Goal: Task Accomplishment & Management: Manage account settings

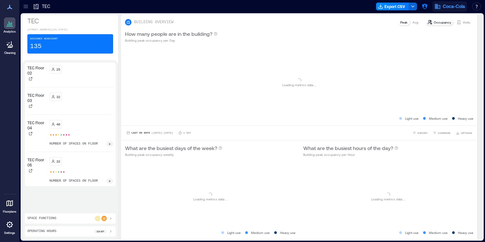
click at [445, 8] on span "Coca-Cola" at bounding box center [454, 6] width 22 height 6
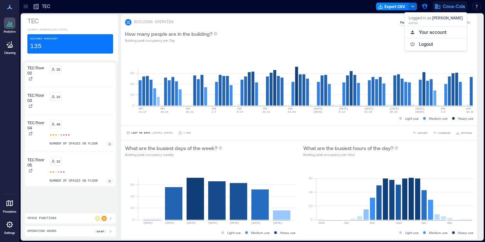
click at [440, 7] on icon "button" at bounding box center [437, 6] width 6 height 6
click at [424, 7] on icon "button" at bounding box center [424, 6] width 6 height 6
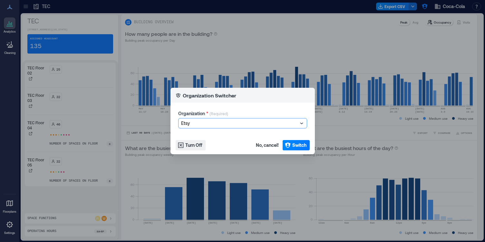
click at [301, 124] on icon at bounding box center [301, 123] width 6 height 6
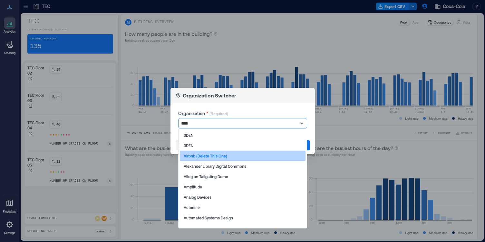
type input "*****"
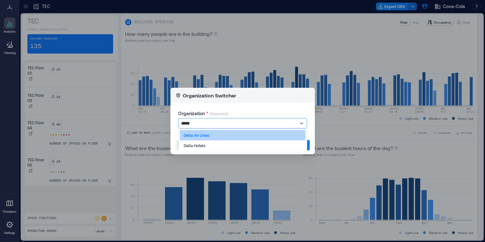
click at [224, 135] on div "Delta Air Lines" at bounding box center [243, 135] width 126 height 10
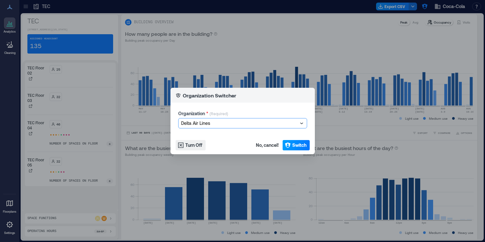
click at [297, 147] on span "Switch" at bounding box center [299, 145] width 14 height 6
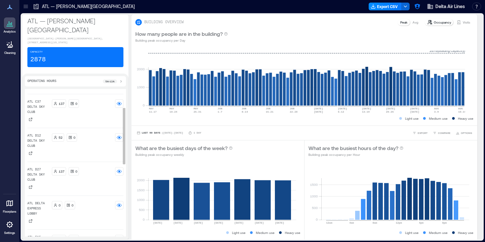
scroll to position [48, 0]
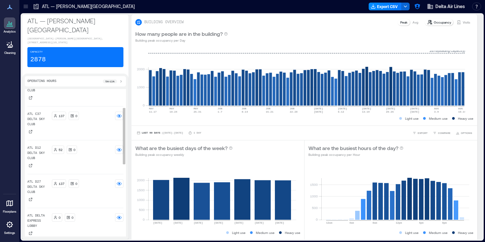
click at [76, 105] on div "ATL A17 Delta Sky Club 345 0 ATL B18 Delta Sky Club 443 0 ATL C37 Delta Sky Clu…" at bounding box center [75, 234] width 96 height 380
click at [29, 98] on icon at bounding box center [31, 98] width 4 height 4
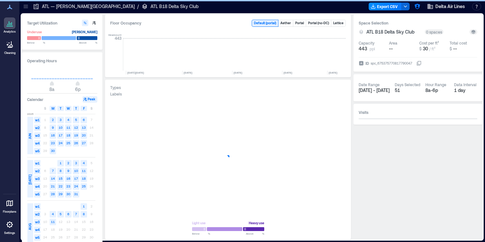
scroll to position [0, 2600]
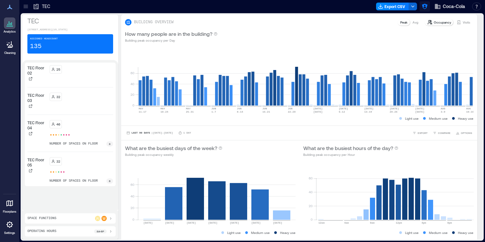
click at [425, 6] on icon "button" at bounding box center [424, 6] width 5 height 5
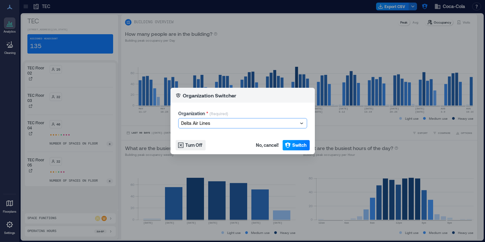
click at [295, 144] on span "Switch" at bounding box center [299, 145] width 14 height 6
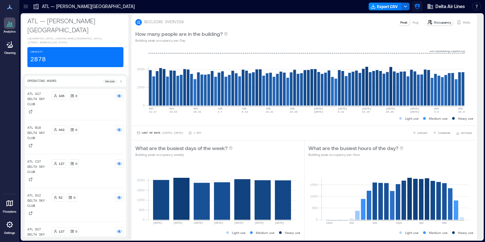
click at [413, 7] on button "button" at bounding box center [417, 6] width 10 height 10
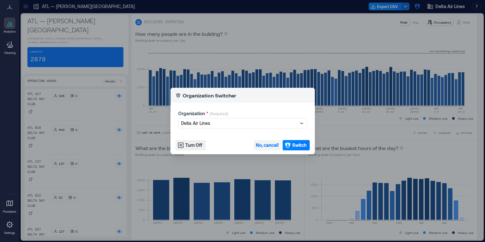
click at [266, 147] on span "No, cancel!" at bounding box center [267, 145] width 23 height 6
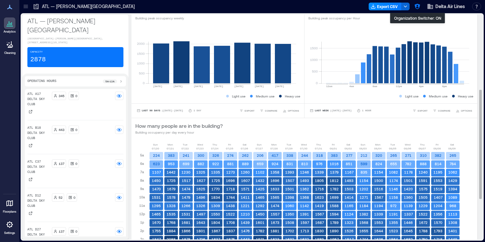
scroll to position [98, 0]
